Goal: Transaction & Acquisition: Purchase product/service

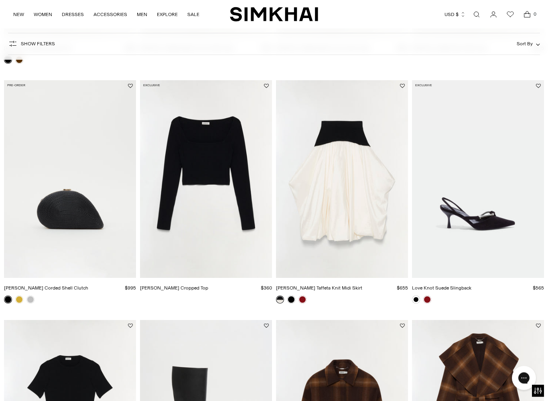
scroll to position [504, 0]
click at [306, 301] on link at bounding box center [303, 300] width 8 height 8
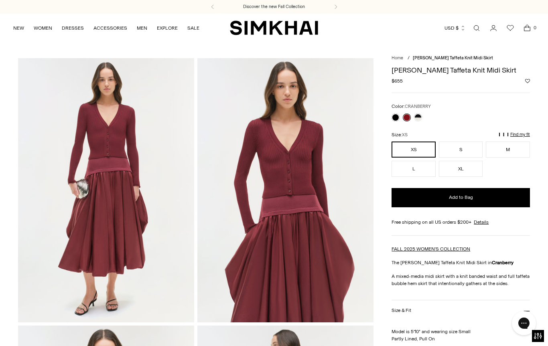
click at [524, 132] on p "Find my fit" at bounding box center [520, 134] width 20 height 5
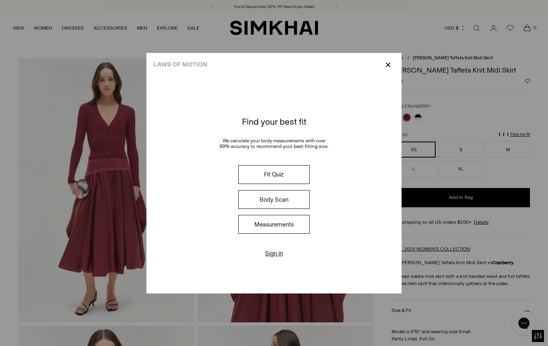
click at [269, 226] on button "Measurements" at bounding box center [273, 224] width 71 height 19
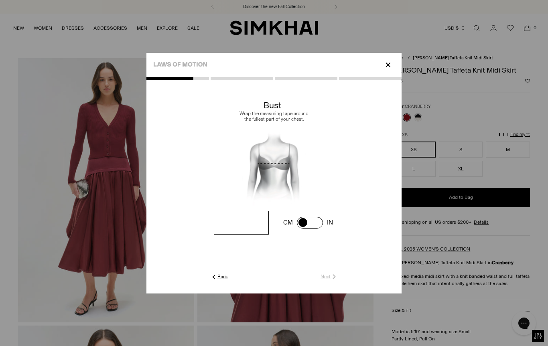
click at [238, 225] on input "number" at bounding box center [241, 223] width 55 height 24
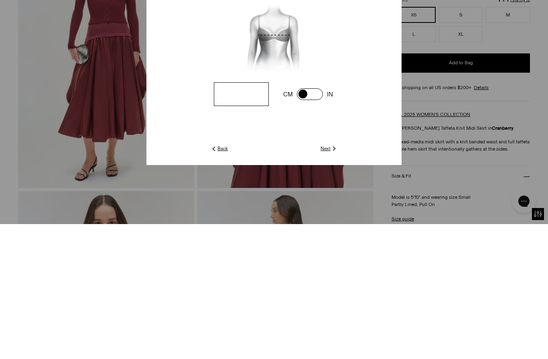
type input "**"
click at [329, 152] on div at bounding box center [273, 191] width 255 height 217
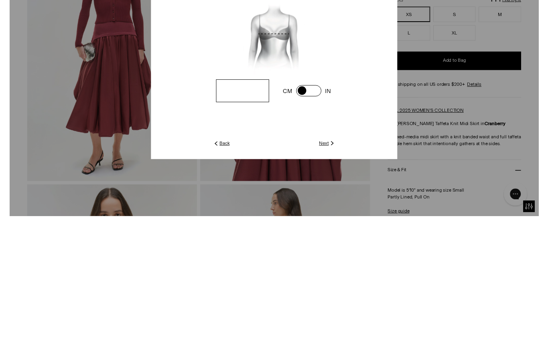
scroll to position [135, 0]
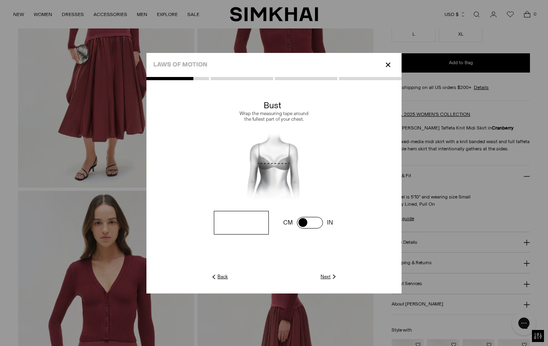
click at [394, 70] on div "✕" at bounding box center [273, 65] width 255 height 24
click at [380, 62] on div "✕" at bounding box center [273, 65] width 255 height 24
click at [389, 66] on p "✕" at bounding box center [388, 65] width 11 height 14
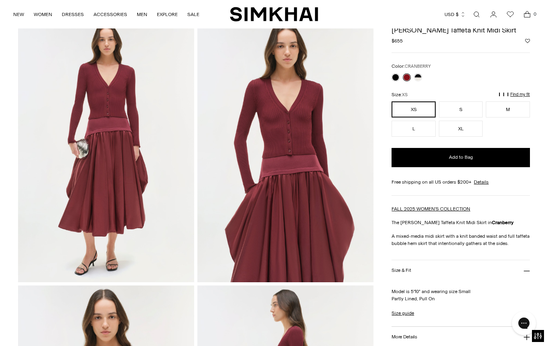
scroll to position [38, 0]
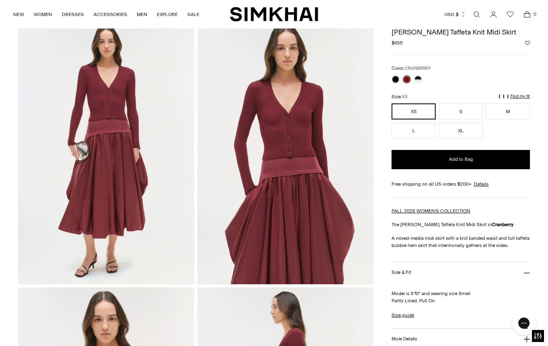
click at [520, 96] on p "Find my fit" at bounding box center [520, 96] width 20 height 5
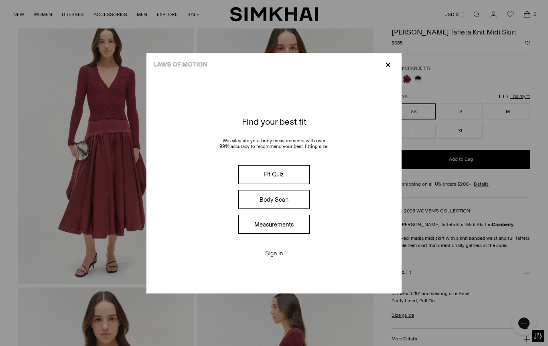
click at [277, 173] on button "Fit Quiz" at bounding box center [273, 174] width 71 height 19
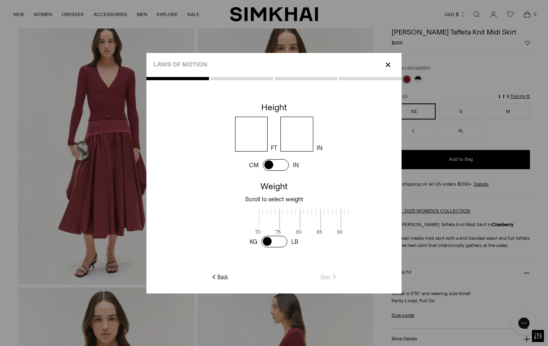
scroll to position [2, 261]
click at [258, 137] on input "number" at bounding box center [251, 134] width 33 height 35
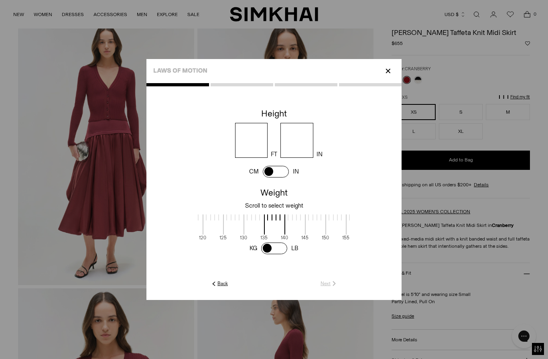
type input "*"
click at [295, 138] on input "number" at bounding box center [296, 140] width 33 height 35
type input "*"
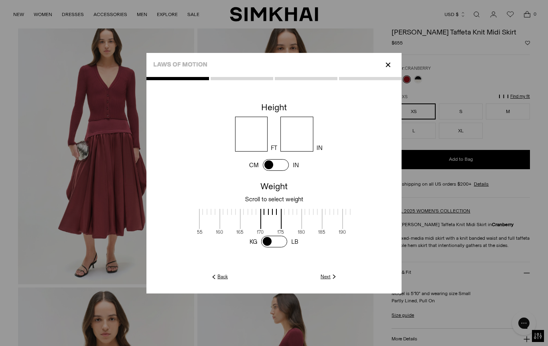
scroll to position [0, 408]
click at [328, 277] on link "Next" at bounding box center [329, 276] width 17 height 7
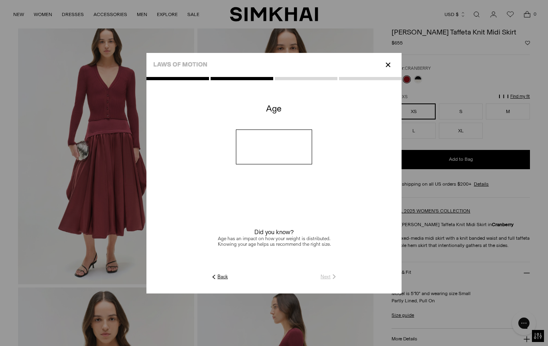
click at [271, 150] on input "number" at bounding box center [274, 147] width 77 height 35
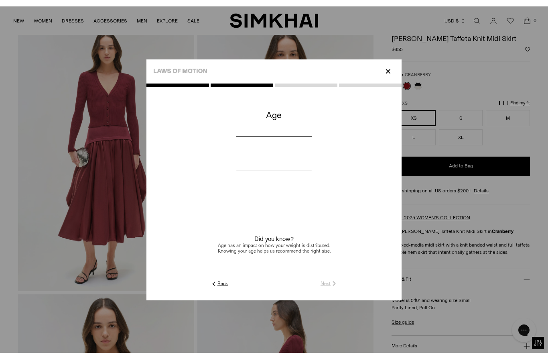
scroll to position [38, 0]
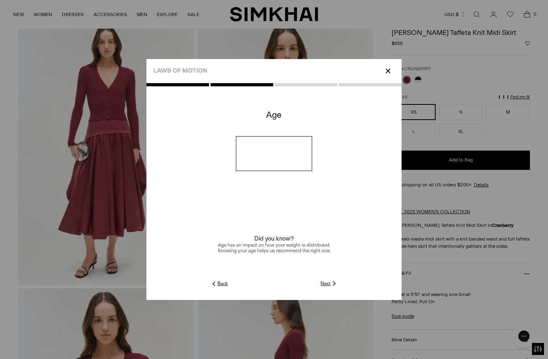
type input "**"
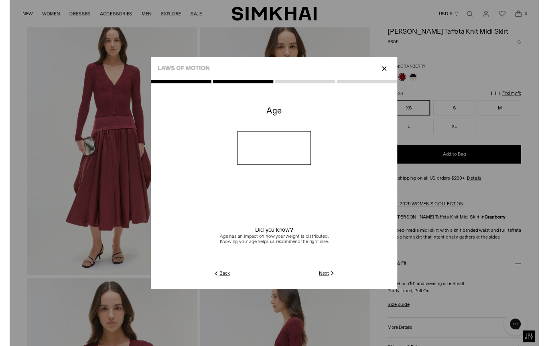
scroll to position [38, 0]
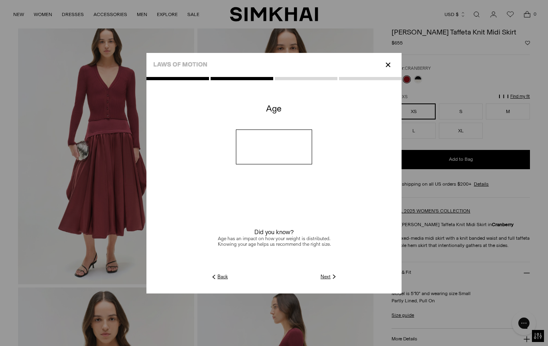
click at [332, 278] on img at bounding box center [334, 276] width 7 height 7
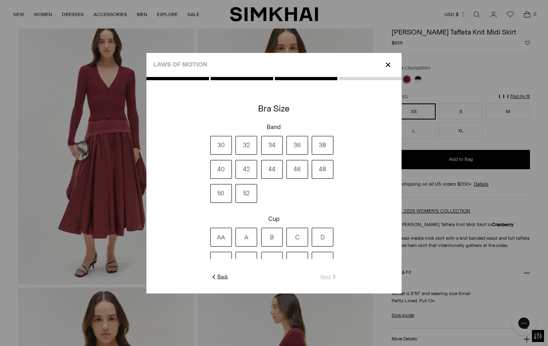
click at [218, 170] on label "40" at bounding box center [221, 169] width 22 height 19
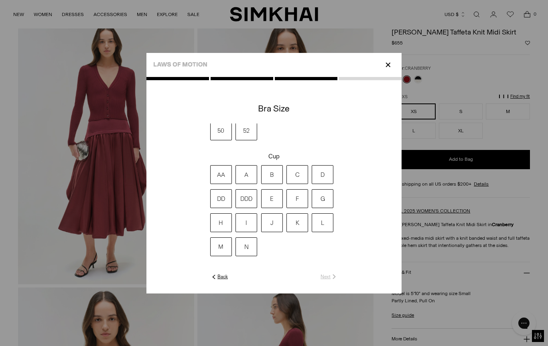
scroll to position [63, 0]
click at [243, 190] on label "DDD" at bounding box center [247, 198] width 22 height 19
click at [323, 278] on link "Next" at bounding box center [329, 276] width 17 height 7
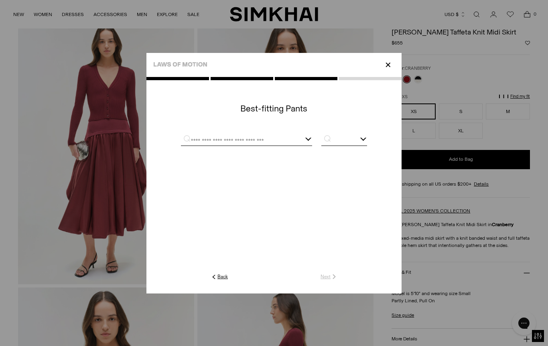
click at [305, 144] on div at bounding box center [246, 141] width 131 height 10
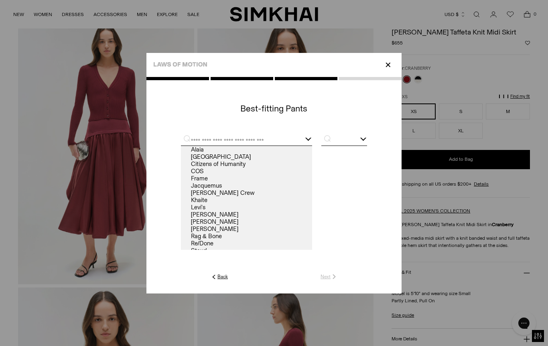
scroll to position [0, 0]
click at [218, 142] on input "text" at bounding box center [237, 141] width 112 height 10
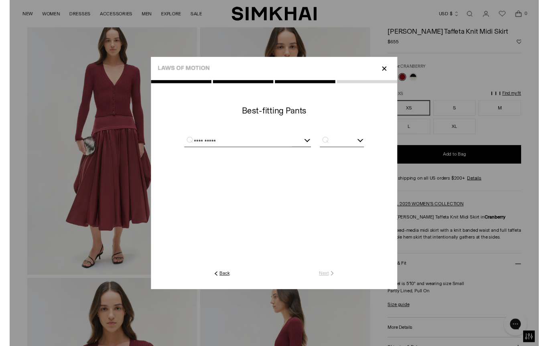
scroll to position [38, 0]
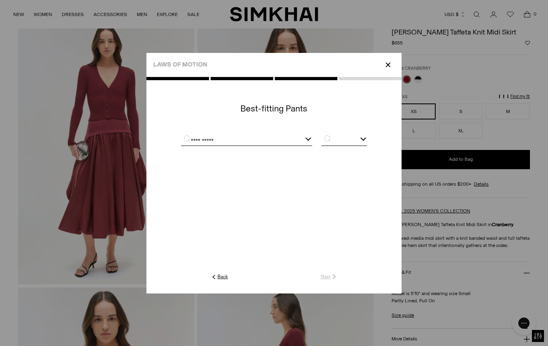
click at [305, 138] on div "**********" at bounding box center [246, 141] width 131 height 10
click at [229, 137] on input "**********" at bounding box center [237, 141] width 112 height 10
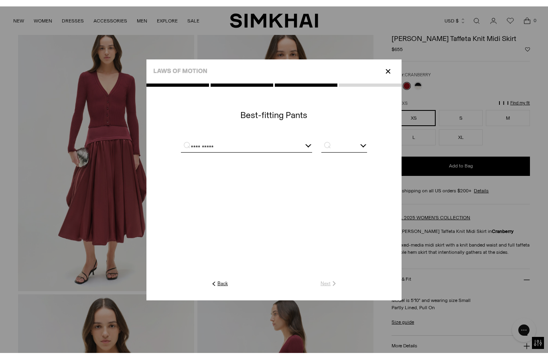
scroll to position [38, 0]
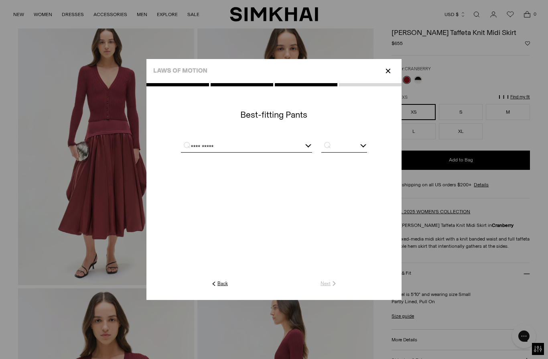
click at [269, 142] on input "**********" at bounding box center [237, 147] width 112 height 10
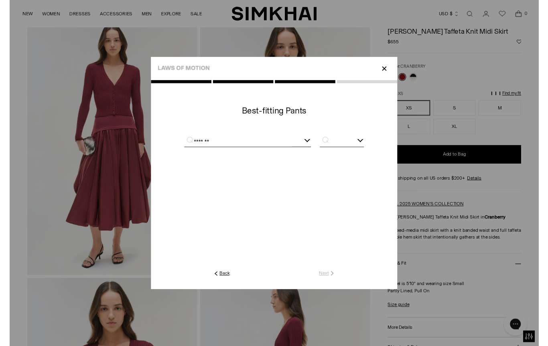
scroll to position [38, 0]
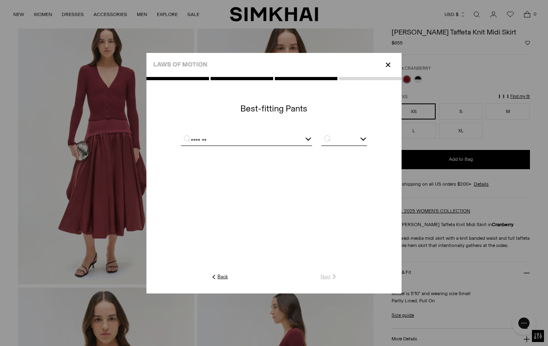
click at [356, 138] on input "text" at bounding box center [344, 141] width 46 height 10
click at [305, 142] on div "*******" at bounding box center [246, 141] width 131 height 10
click at [310, 140] on div "*******" at bounding box center [246, 141] width 131 height 10
click at [250, 140] on input "*******" at bounding box center [237, 141] width 112 height 10
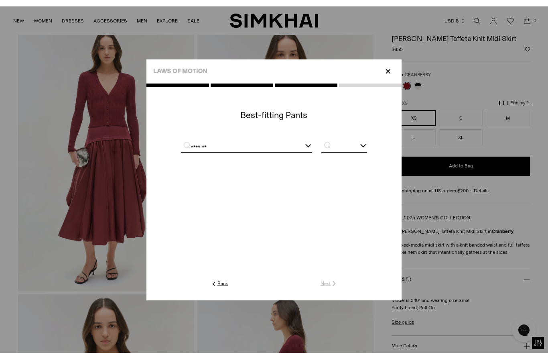
scroll to position [38, 0]
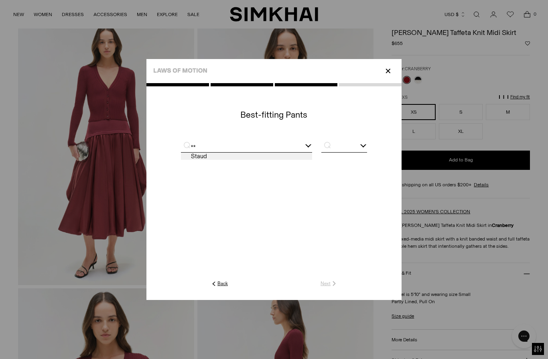
type input "*"
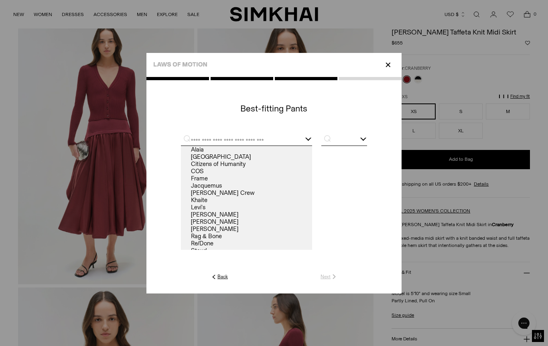
scroll to position [0, 0]
click at [303, 134] on div at bounding box center [274, 192] width 186 height 124
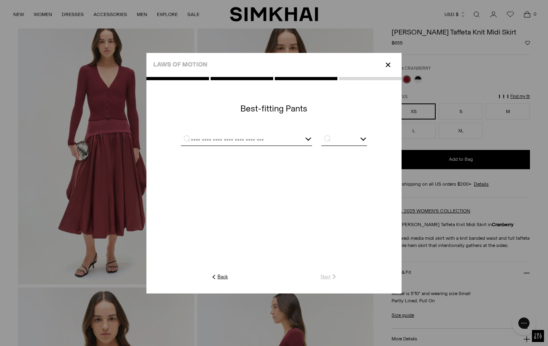
click at [303, 142] on div at bounding box center [246, 141] width 131 height 10
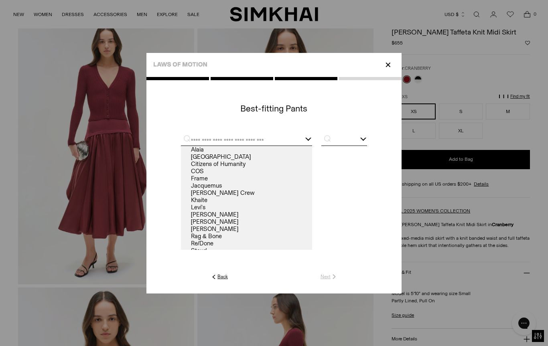
click at [229, 167] on link "Citizens of Humanity" at bounding box center [246, 164] width 131 height 7
type input "**********"
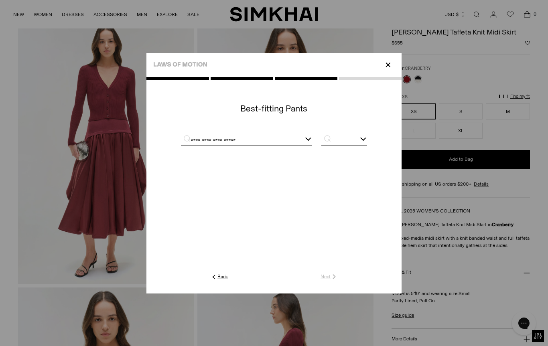
click at [335, 139] on input "text" at bounding box center [344, 141] width 46 height 10
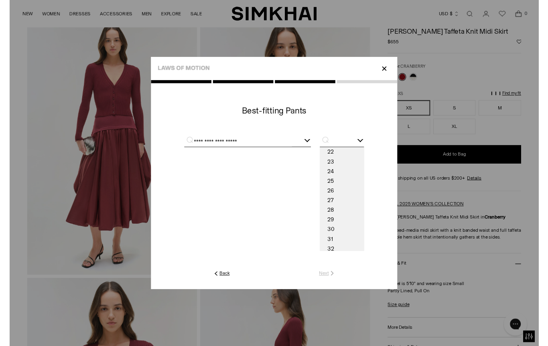
scroll to position [38, 0]
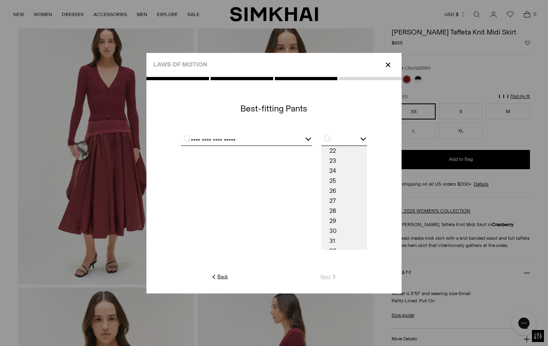
click at [396, 71] on div "✕" at bounding box center [273, 65] width 255 height 24
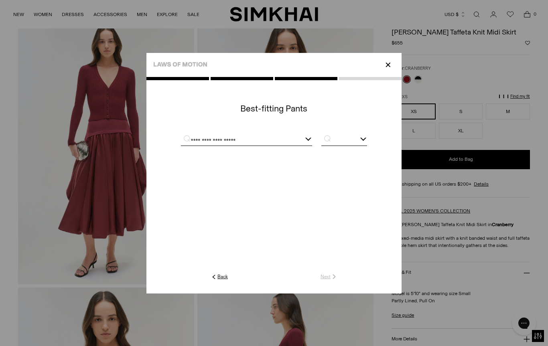
click at [386, 61] on p "✕" at bounding box center [388, 65] width 11 height 14
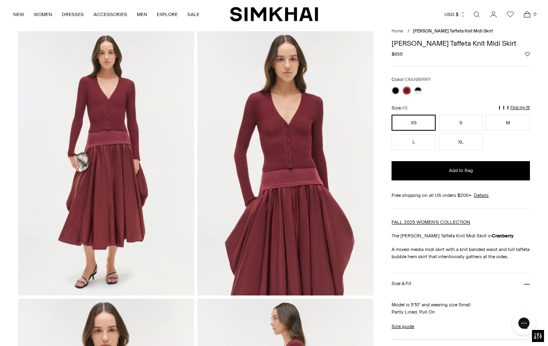
scroll to position [26, 0]
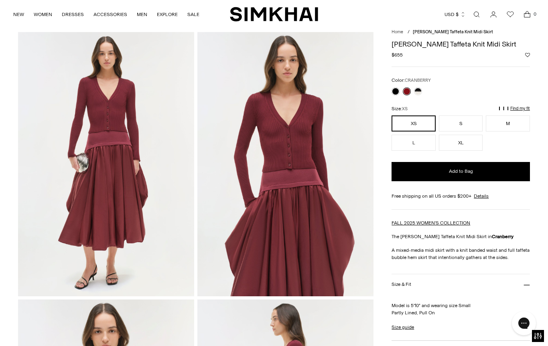
click at [517, 124] on button "M" at bounding box center [508, 124] width 44 height 16
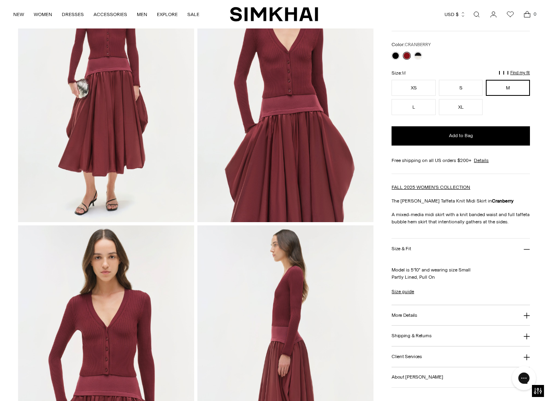
scroll to position [101, 0]
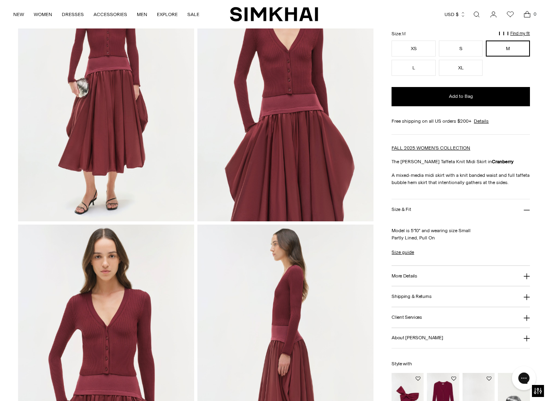
click at [406, 253] on link "Size guide" at bounding box center [403, 252] width 22 height 7
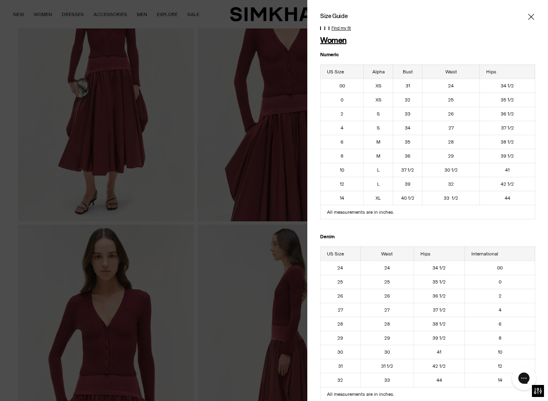
scroll to position [0, 0]
click at [534, 17] on icon "Close" at bounding box center [531, 17] width 6 height 8
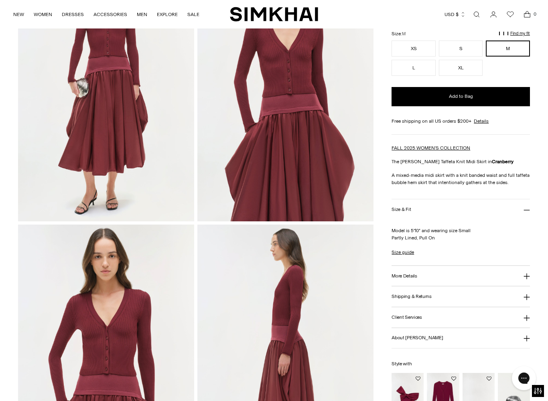
click at [530, 276] on icon at bounding box center [527, 276] width 6 height 6
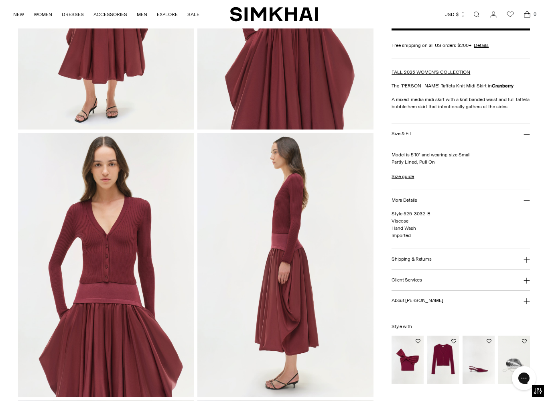
scroll to position [194, 0]
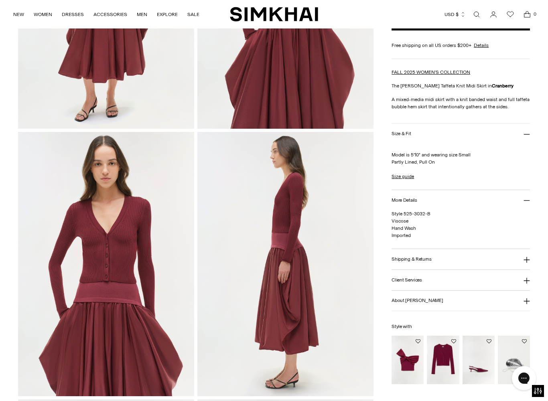
click at [528, 301] on icon at bounding box center [527, 301] width 6 height 6
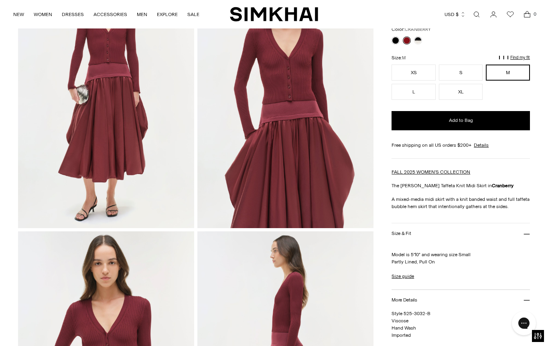
scroll to position [93, 0]
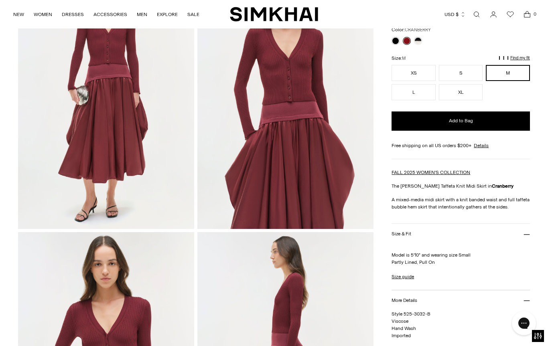
click at [14, 15] on link "NEW" at bounding box center [18, 15] width 11 height 18
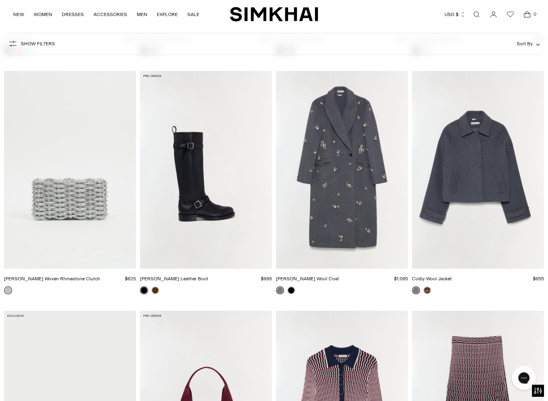
scroll to position [1482, 0]
click at [362, 215] on img "Gianni Embellished Wool Coat" at bounding box center [342, 170] width 132 height 198
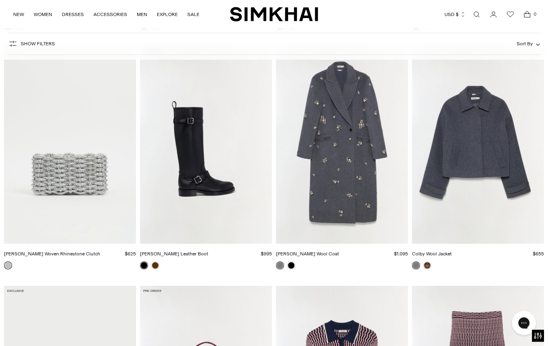
scroll to position [1507, 0]
click at [57, 182] on img "Morgan Woven Rhinestone Clutch" at bounding box center [70, 145] width 132 height 198
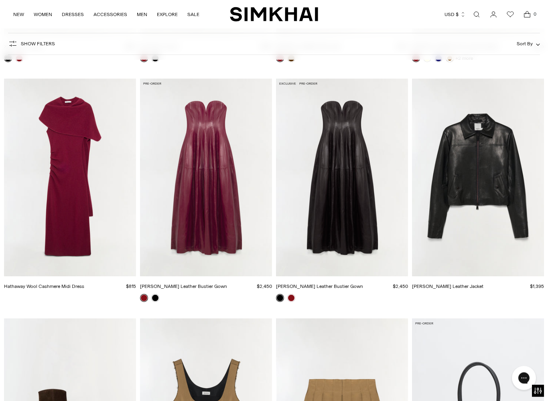
scroll to position [2916, 0]
click at [101, 201] on img "Hathaway Wool Cashmere Midi Dress" at bounding box center [70, 177] width 132 height 198
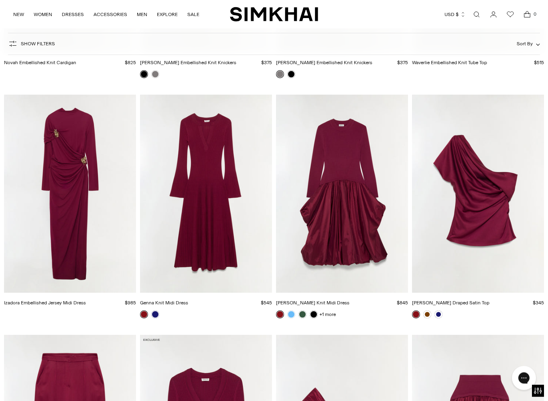
scroll to position [4092, 0]
click at [96, 243] on img "Izadora Embellished Jersey Midi Dress" at bounding box center [70, 194] width 132 height 198
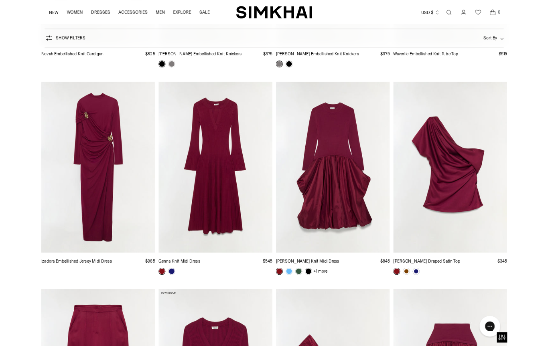
scroll to position [4114, 0]
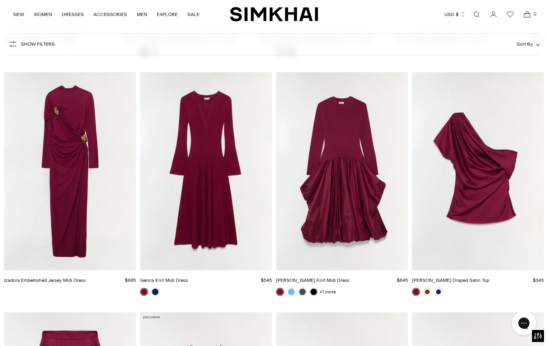
click at [226, 217] on img "Genna Knit Midi Dress" at bounding box center [206, 171] width 132 height 198
click at [363, 209] on img "Kenlie Taffeta Knit Midi Dress" at bounding box center [342, 171] width 132 height 198
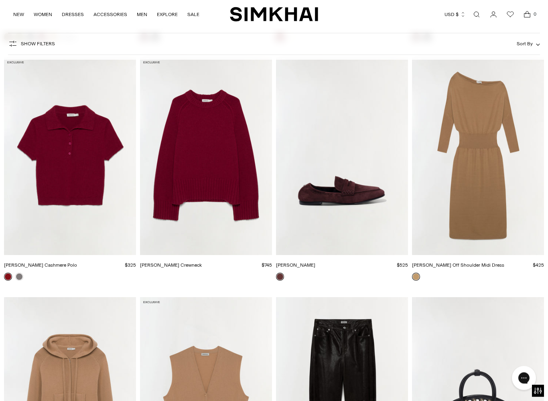
scroll to position [6291, 0]
click at [209, 201] on img "Curtis Cashmere Crewneck" at bounding box center [206, 156] width 132 height 198
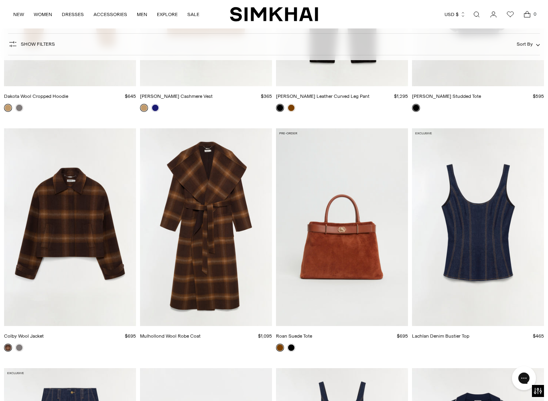
scroll to position [6726, 0]
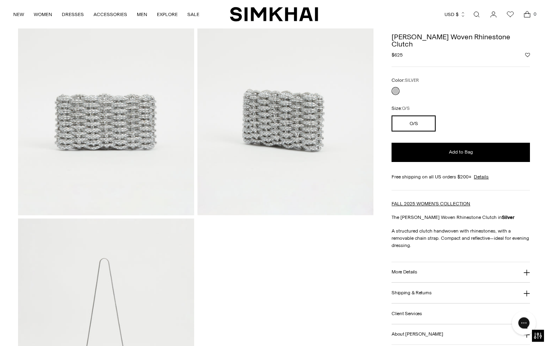
scroll to position [83, 0]
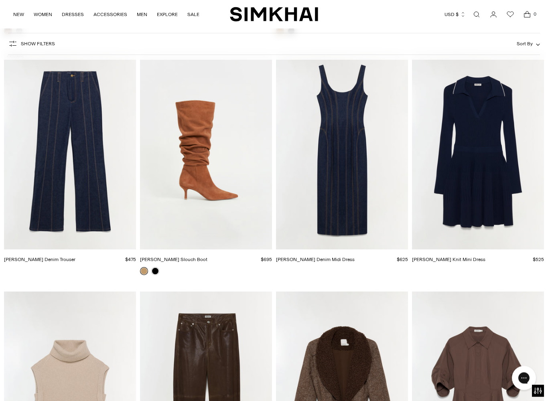
scroll to position [7017, 0]
click at [158, 269] on link at bounding box center [155, 271] width 8 height 8
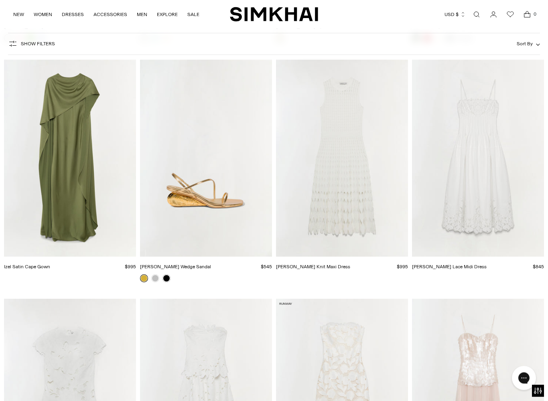
scroll to position [14207, 0]
click at [216, 221] on img "Bridget Shell Wedge Sandal" at bounding box center [206, 157] width 132 height 198
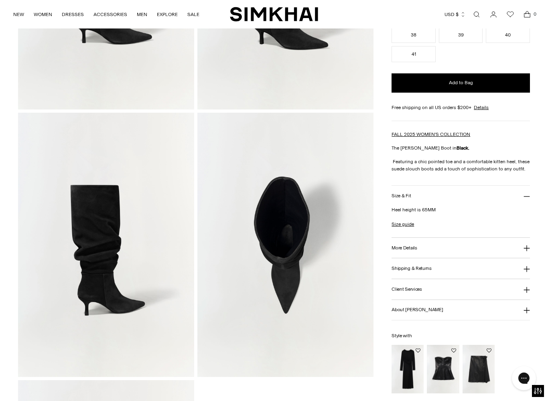
scroll to position [211, 0]
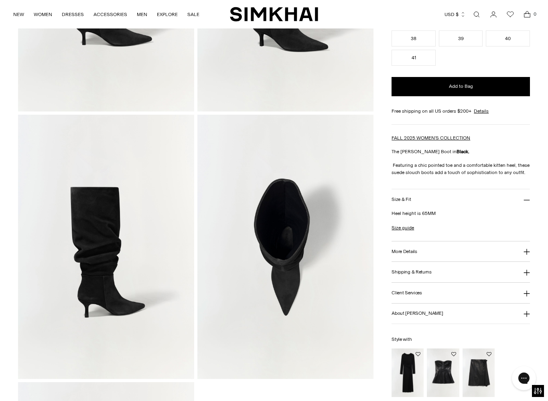
click at [528, 199] on icon at bounding box center [527, 200] width 6 height 6
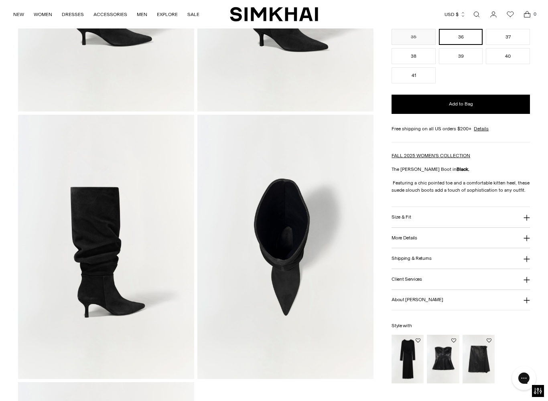
click at [527, 216] on icon at bounding box center [527, 218] width 6 height 6
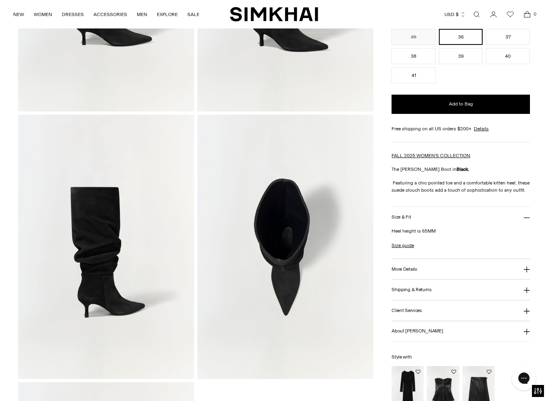
click at [522, 270] on button "More Details" at bounding box center [461, 269] width 138 height 20
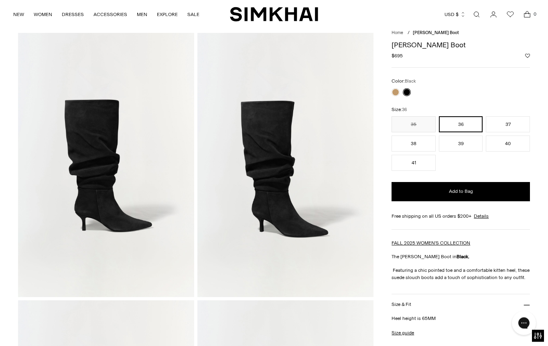
scroll to position [0, 0]
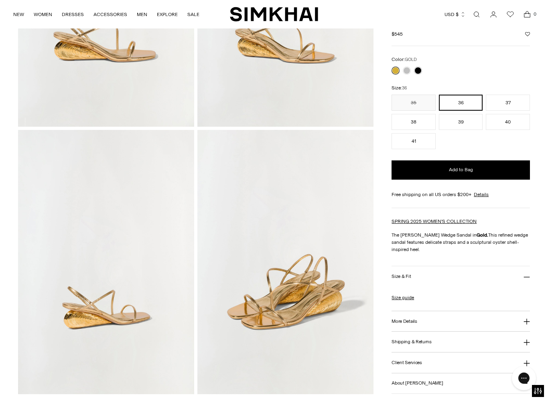
scroll to position [183, 0]
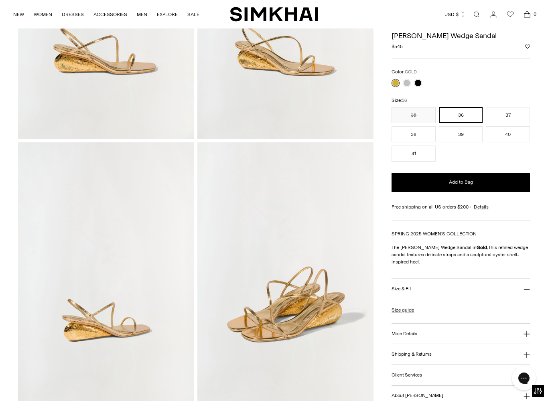
click at [407, 81] on link at bounding box center [407, 83] width 8 height 8
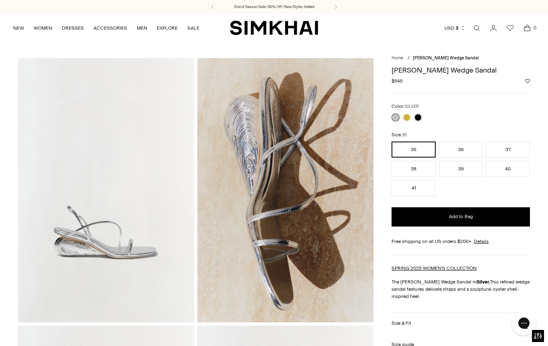
click at [420, 114] on link at bounding box center [418, 118] width 8 height 8
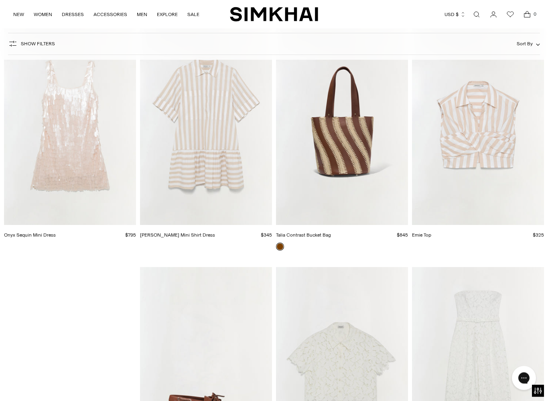
scroll to position [14717, 0]
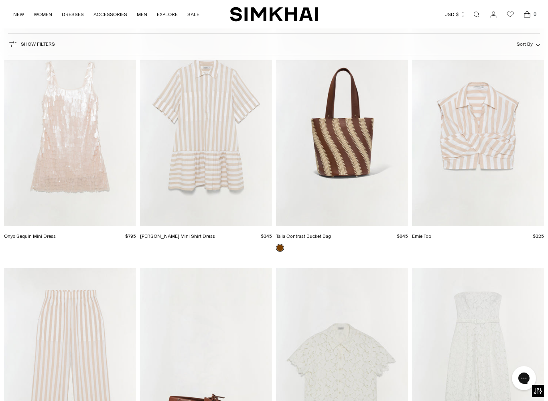
click at [199, 184] on img "Cris Cotton Mini Shirt Dress" at bounding box center [206, 127] width 132 height 198
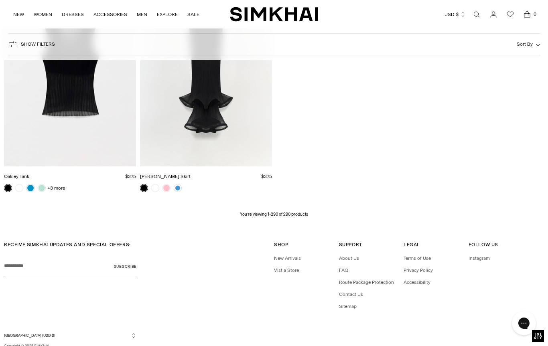
scroll to position [17438, 0]
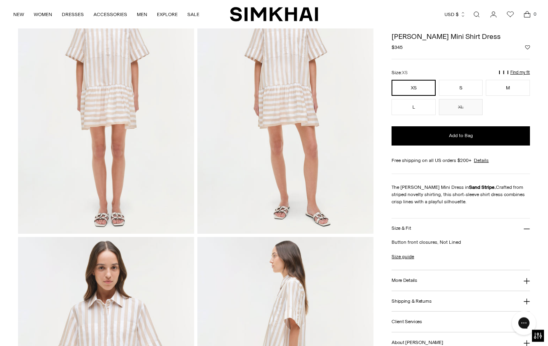
scroll to position [83, 0]
